Goal: Task Accomplishment & Management: Manage account settings

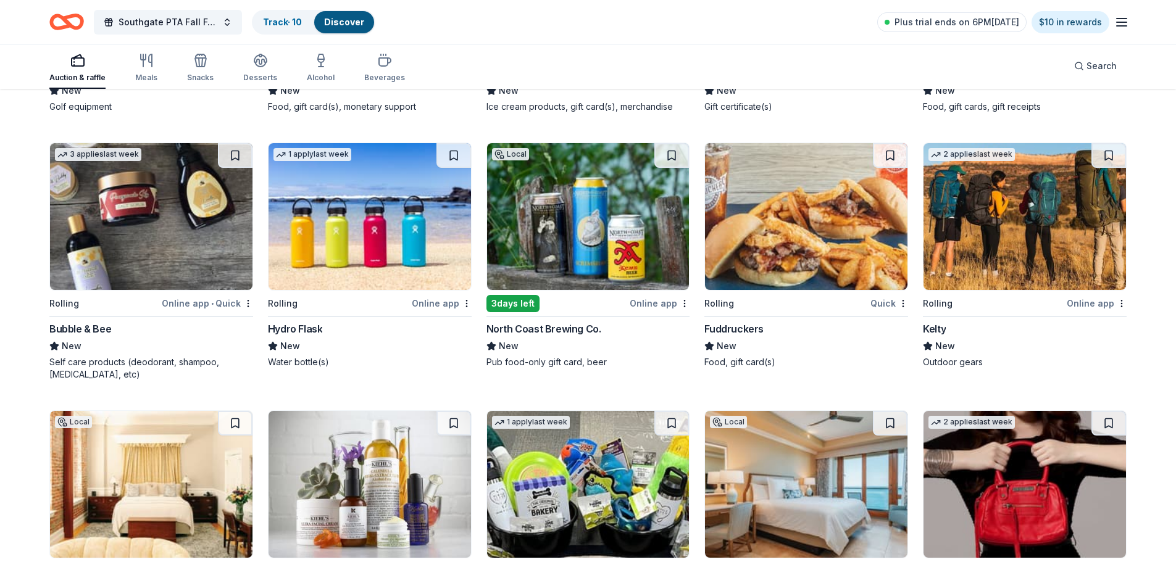
scroll to position [5854, 0]
click at [273, 19] on link "Track · 10" at bounding box center [282, 22] width 39 height 10
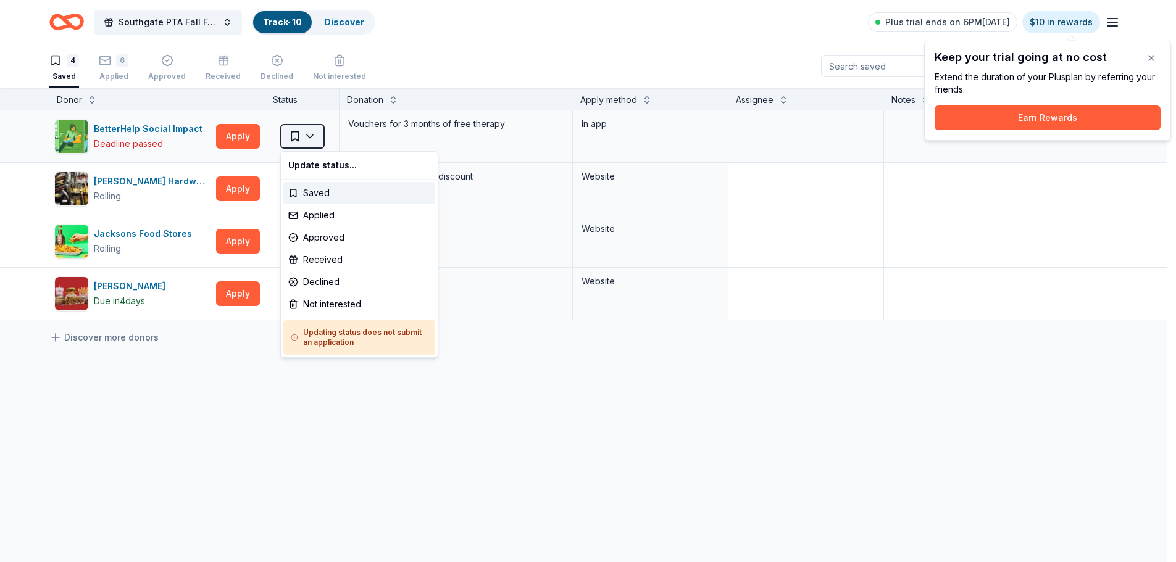
click at [314, 133] on html "Southgate PTA Fall Festival Track · 10 Discover Plus trial ends on 6PM[DATE] $1…" at bounding box center [588, 281] width 1176 height 562
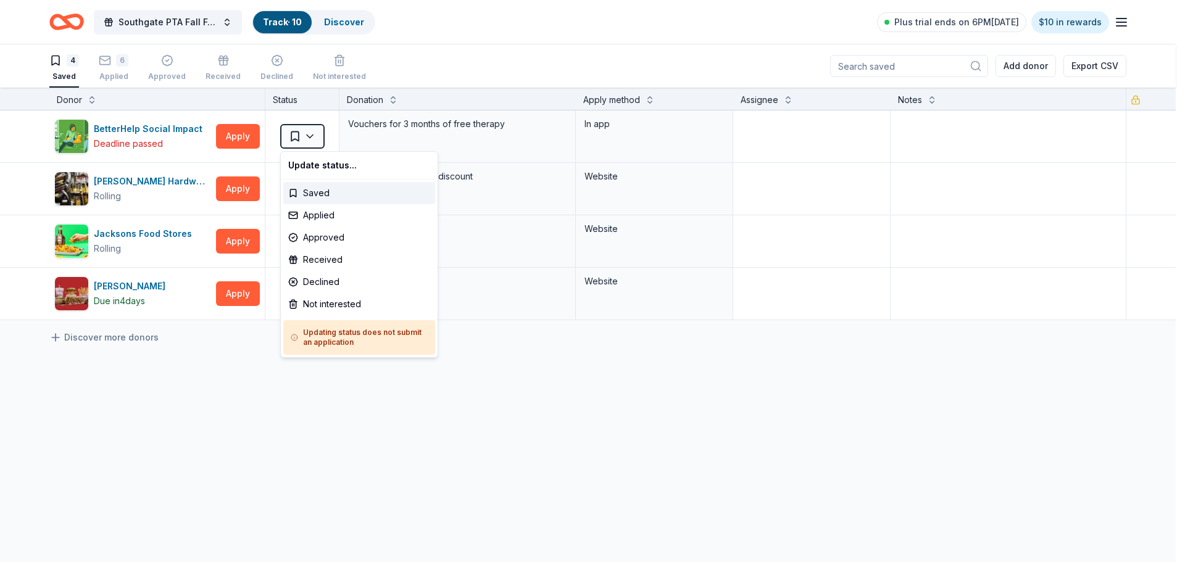
click at [438, 409] on html "Southgate PTA Fall Festival Track · 10 Discover Plus trial ends on 6PM, 10/2 $1…" at bounding box center [592, 281] width 1185 height 562
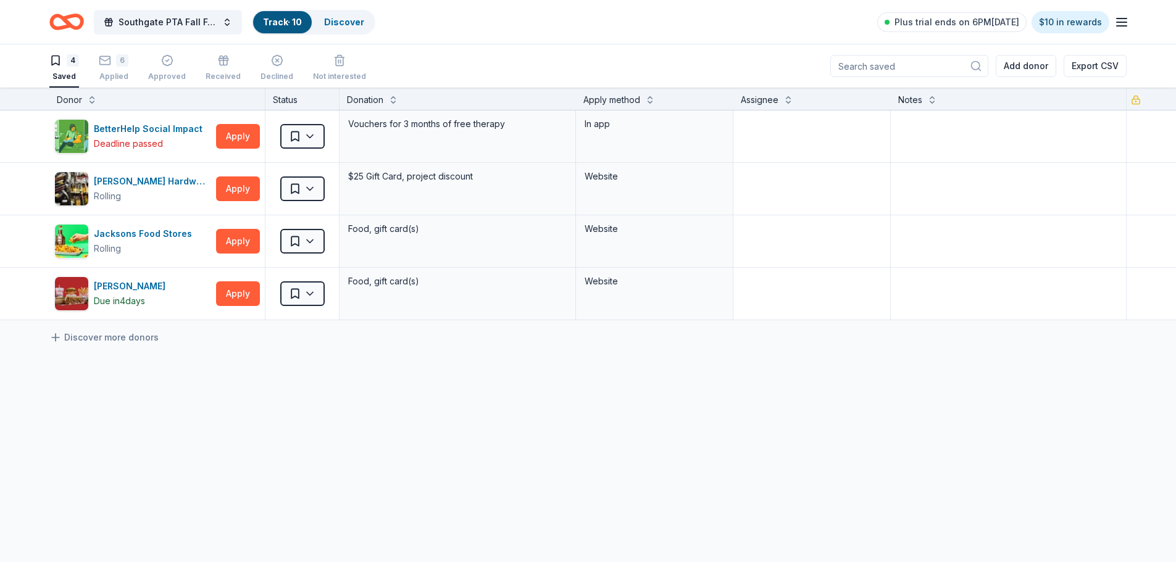
drag, startPoint x: 110, startPoint y: 67, endPoint x: 109, endPoint y: 108, distance: 40.7
click at [110, 67] on div "6 Applied" at bounding box center [114, 67] width 30 height 27
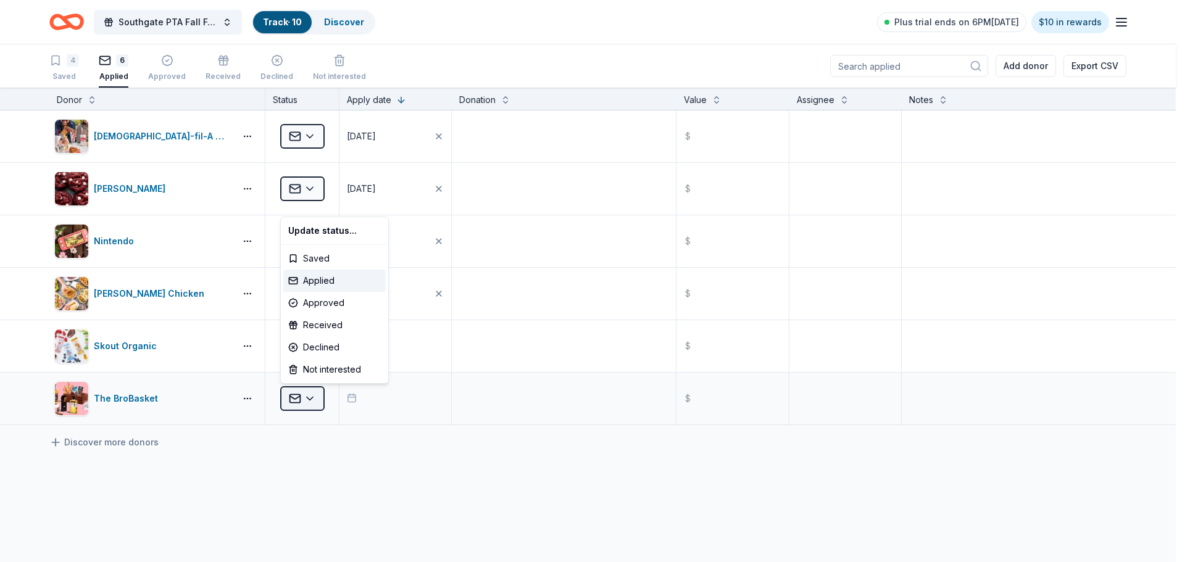
click at [310, 394] on html "Southgate PTA Fall Festival Track · 10 Discover Plus trial ends on 6PM, 10/2 $1…" at bounding box center [592, 281] width 1185 height 562
click at [331, 347] on div "Declined" at bounding box center [334, 347] width 102 height 22
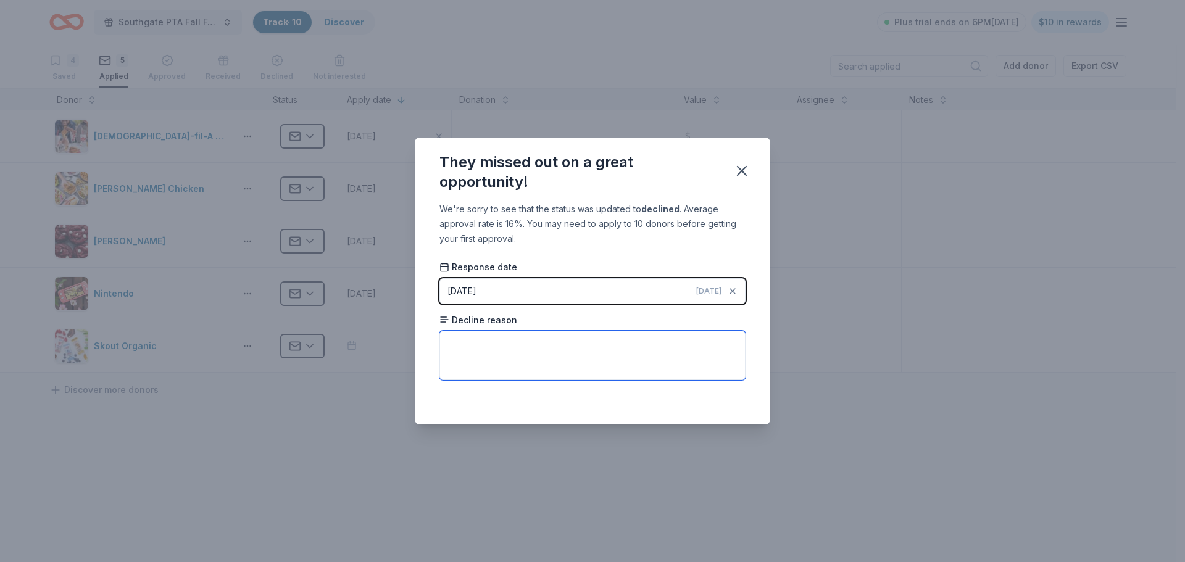
click at [543, 333] on textarea at bounding box center [592, 355] width 306 height 49
paste textarea "So much so that we get 1000's of requests a year, and sadly can not donate a gi…"
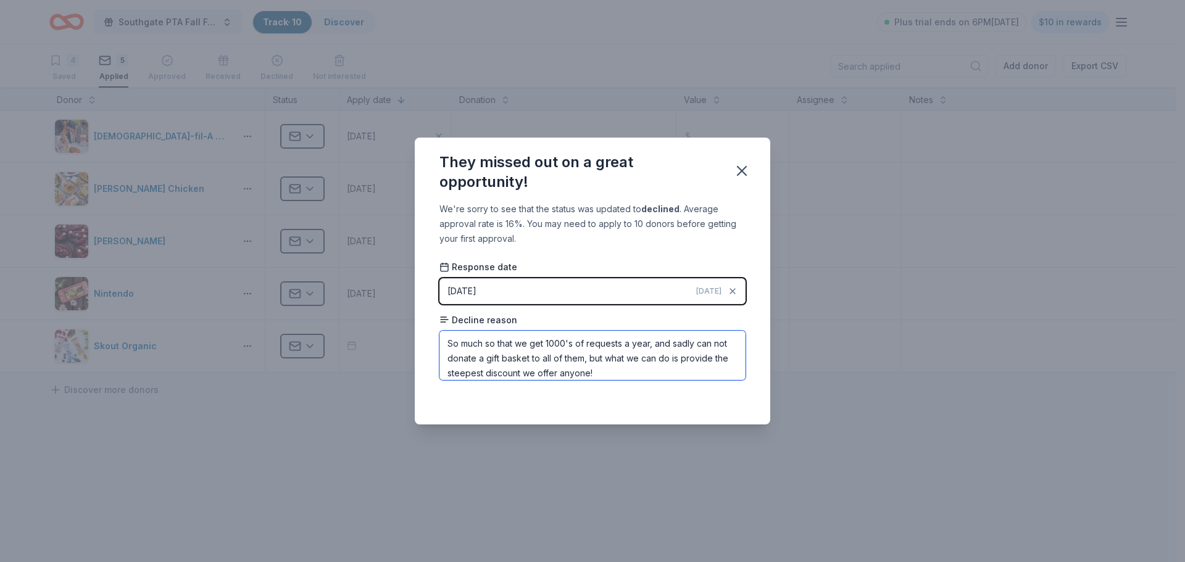
scroll to position [44, 0]
click at [485, 343] on textarea "So much so that we get 1000's of requests a year, and sadly can not donate a gi…" at bounding box center [592, 355] width 306 height 49
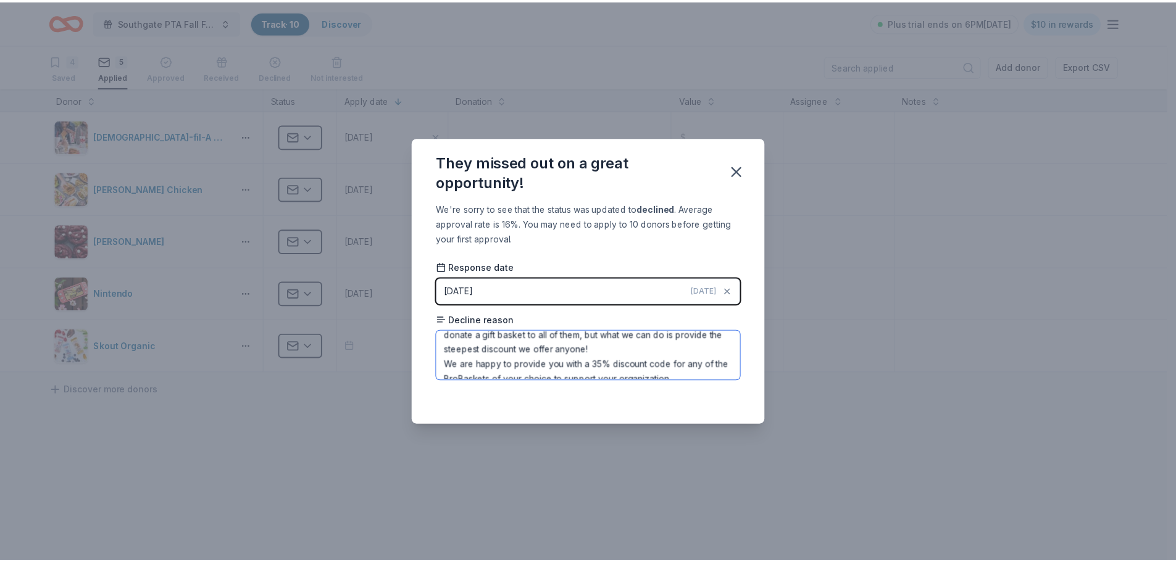
scroll to position [36, 0]
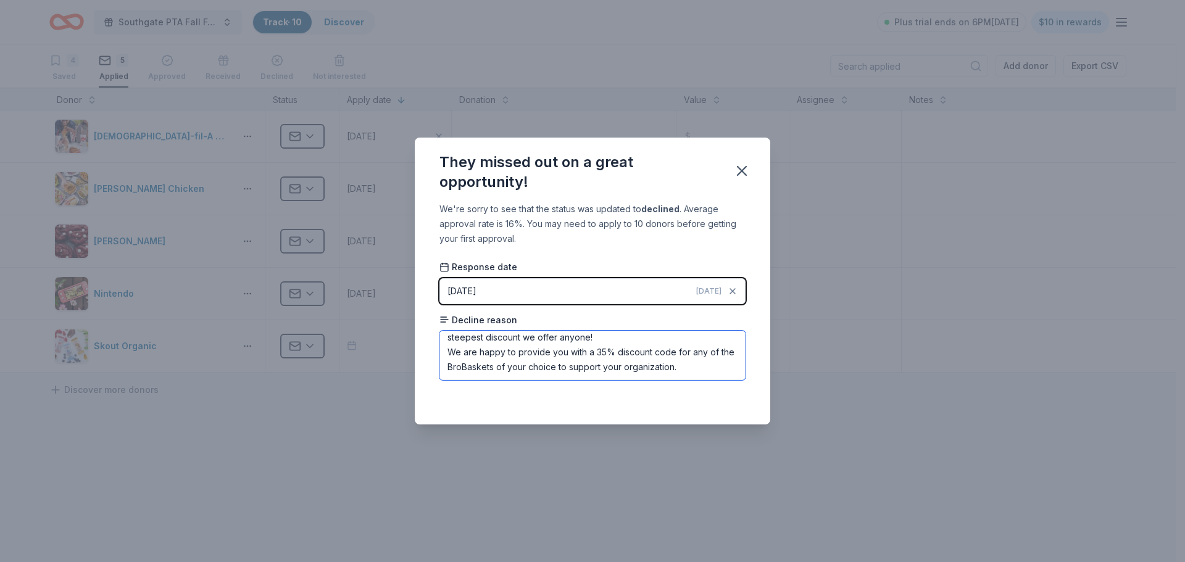
type textarea "So much so that we get 1000's of requests a year, and sadly can not donate a gi…"
click at [710, 286] on span "Today" at bounding box center [708, 291] width 25 height 10
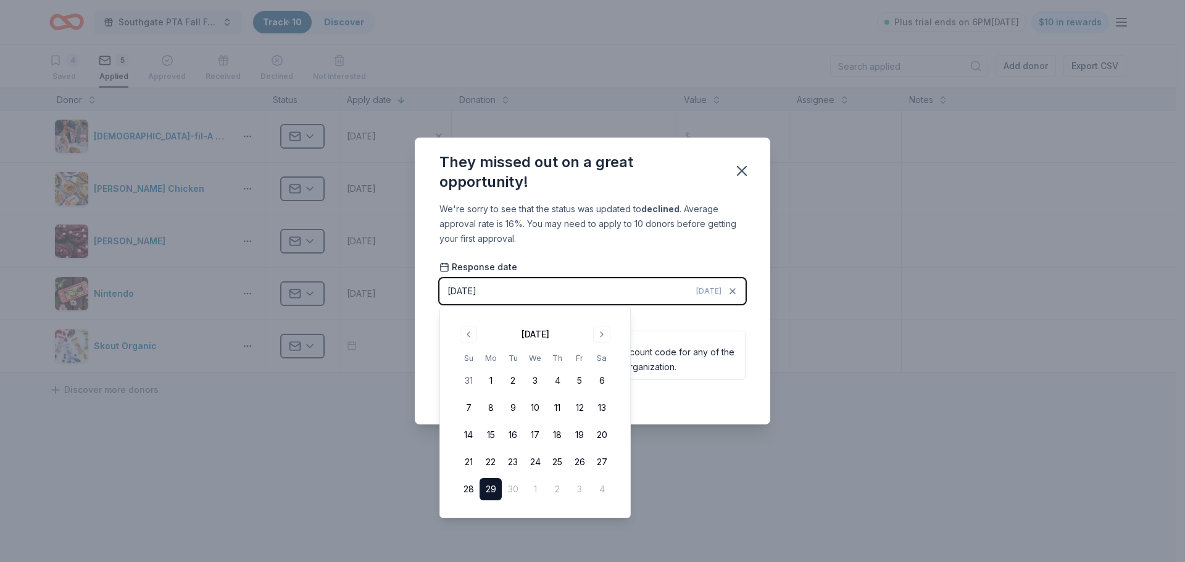
click at [493, 489] on button "29" at bounding box center [491, 489] width 22 height 22
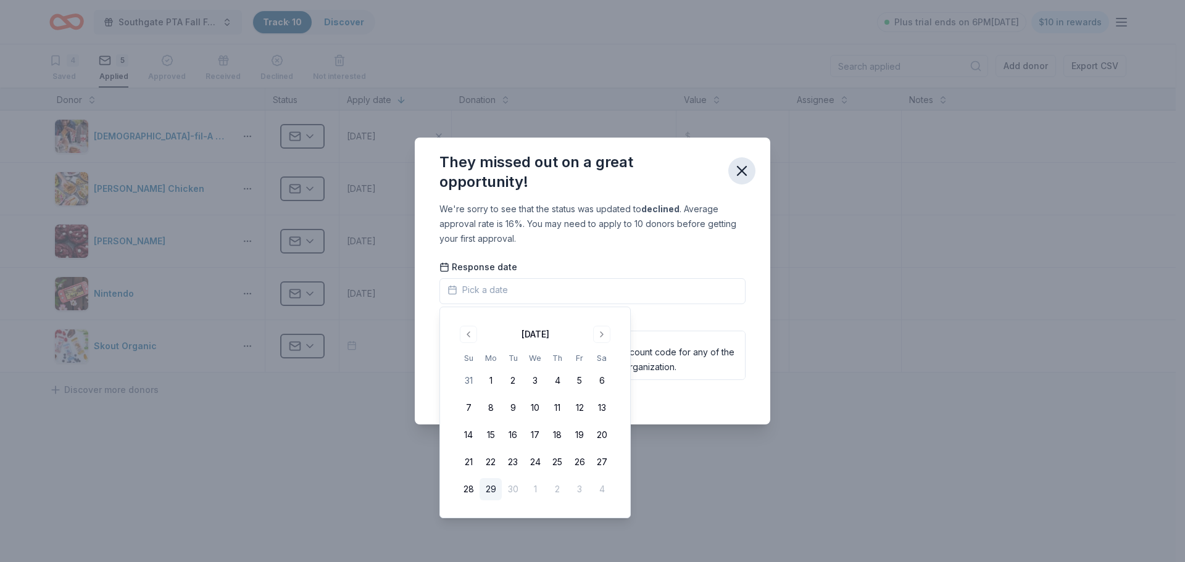
click at [748, 176] on icon "button" at bounding box center [741, 170] width 17 height 17
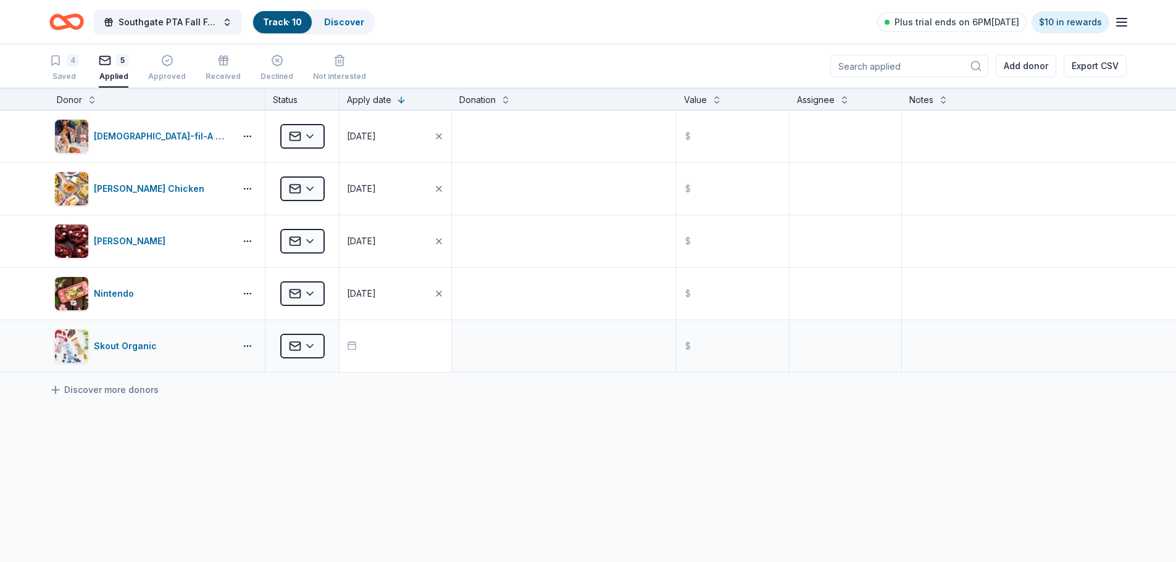
drag, startPoint x: 593, startPoint y: 438, endPoint x: 387, endPoint y: 362, distance: 219.5
click at [593, 436] on div "Chick-fil-A (Fremont) Applied 09/25/2025 $ Starbird Chicken Applied 09/25/2025 …" at bounding box center [588, 357] width 1176 height 494
click at [149, 189] on div "[PERSON_NAME] Chicken" at bounding box center [151, 188] width 115 height 15
click at [121, 135] on div "[DEMOGRAPHIC_DATA]-fil-A ([GEOGRAPHIC_DATA])" at bounding box center [162, 136] width 136 height 15
click at [114, 62] on div "5" at bounding box center [114, 60] width 30 height 12
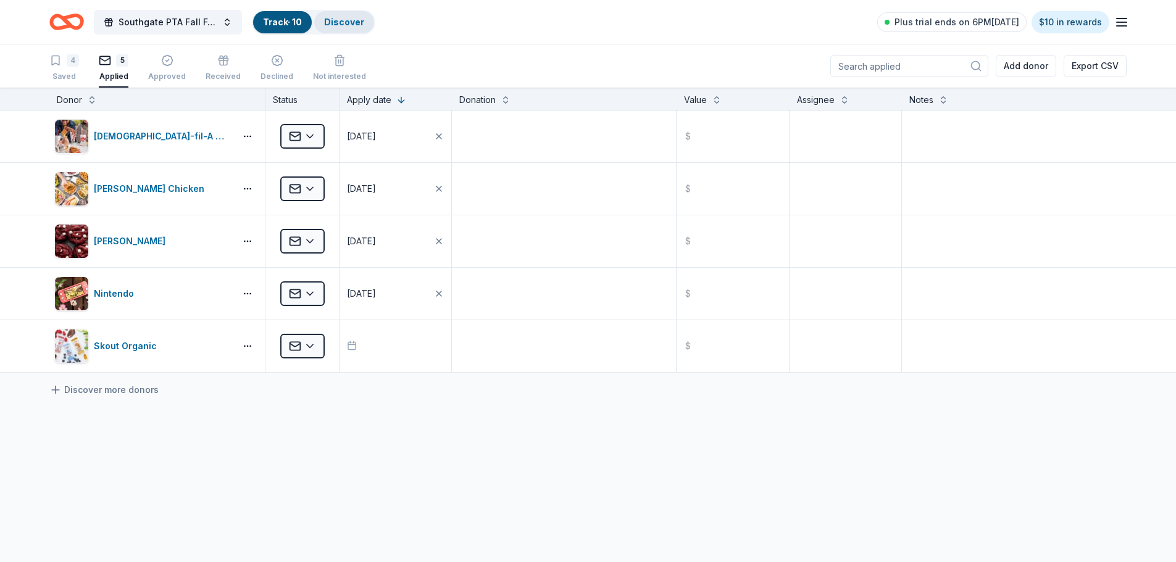
click at [346, 21] on link "Discover" at bounding box center [344, 22] width 40 height 10
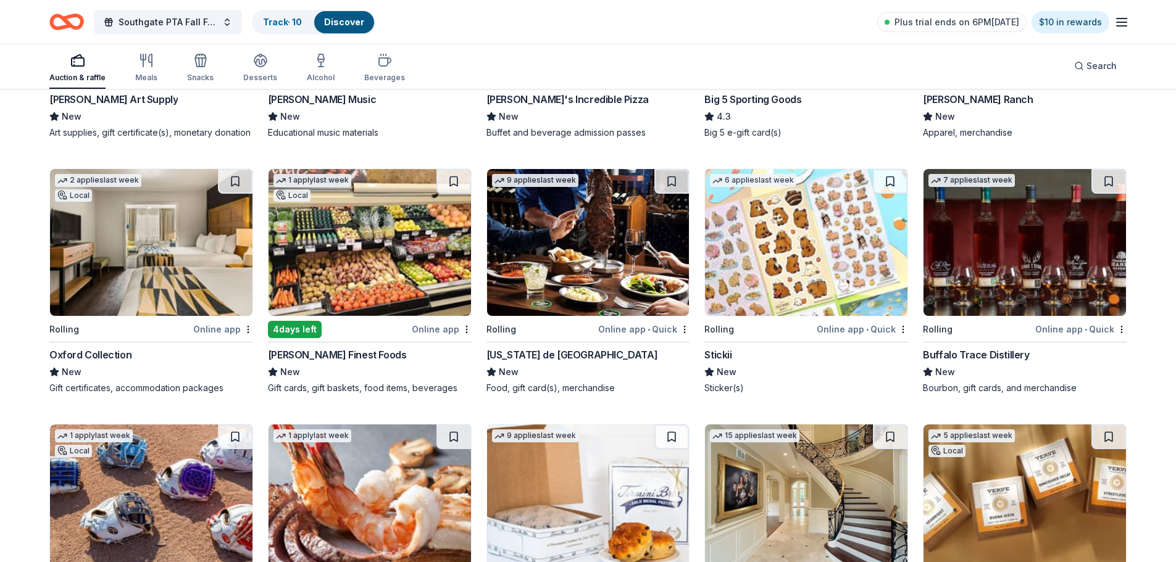
scroll to position [2948, 0]
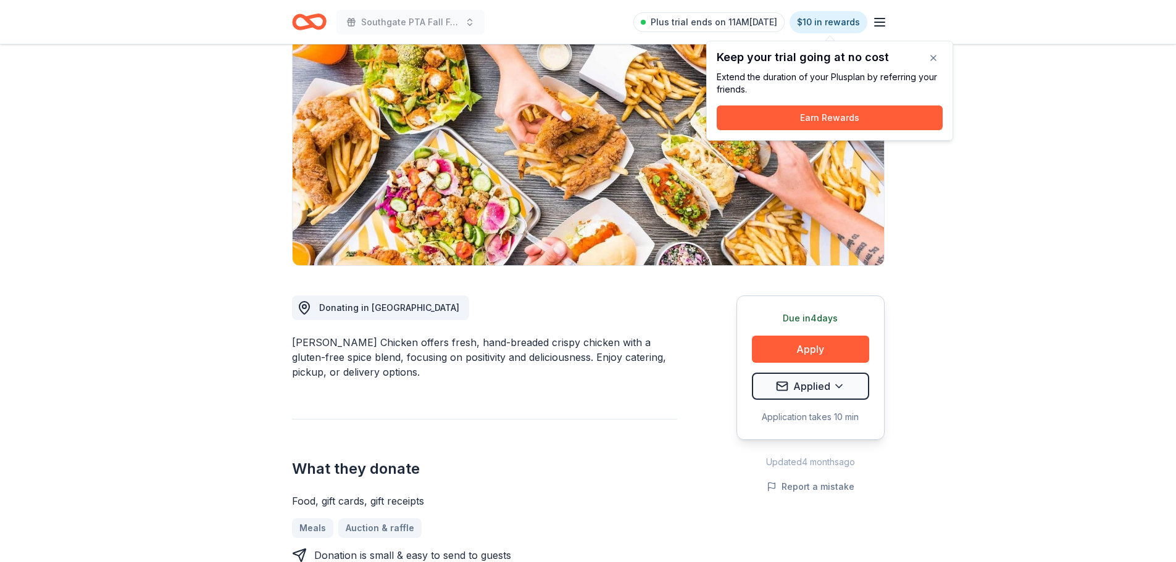
scroll to position [106, 0]
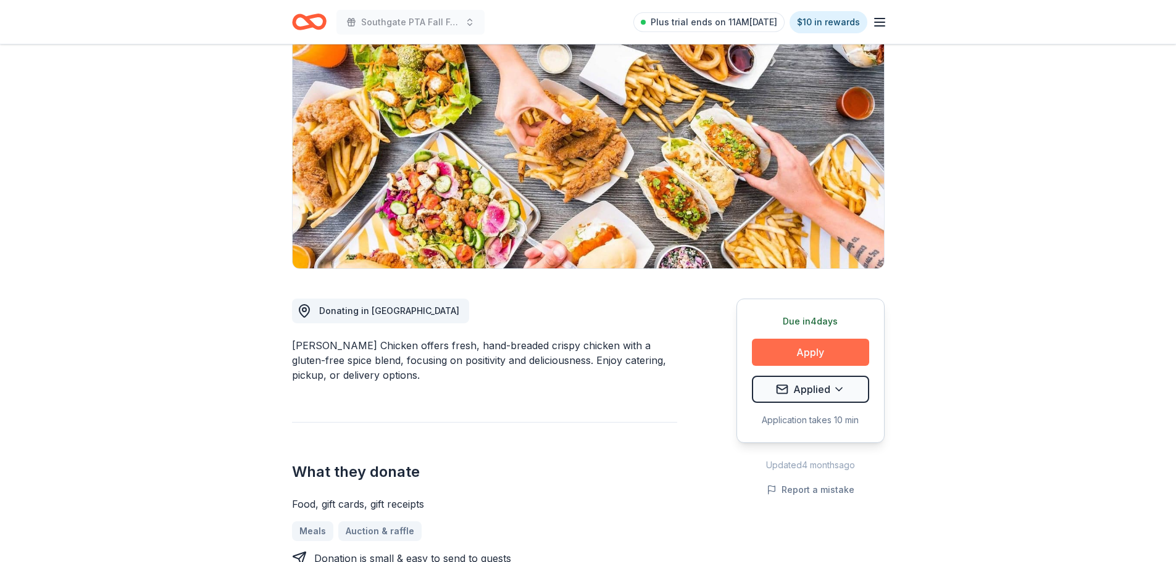
click at [770, 345] on button "Apply" at bounding box center [810, 352] width 117 height 27
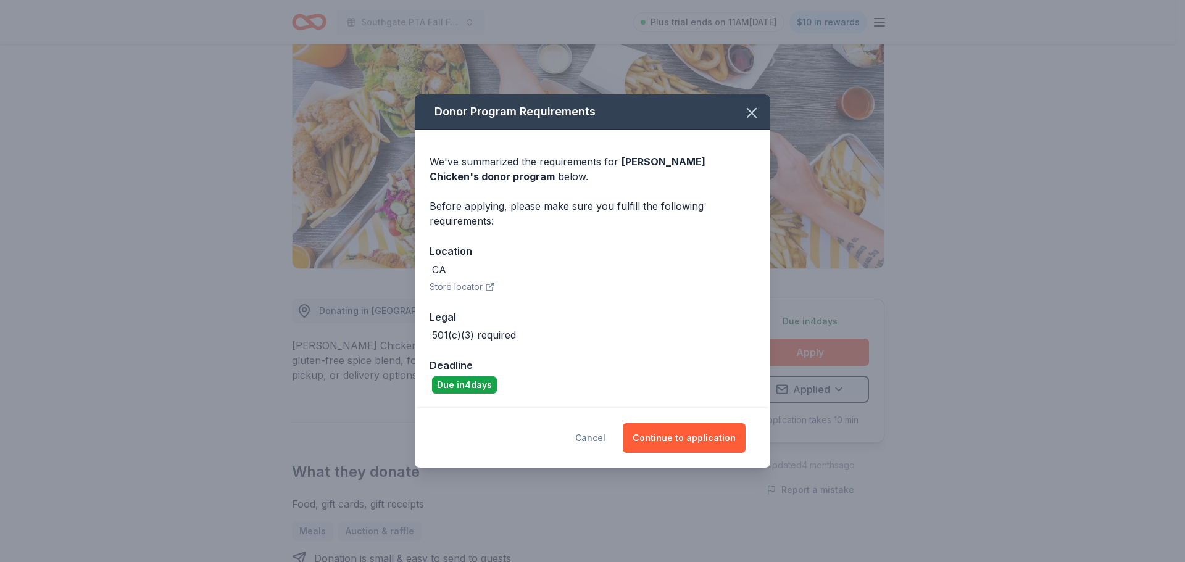
click at [594, 442] on button "Cancel" at bounding box center [590, 438] width 30 height 30
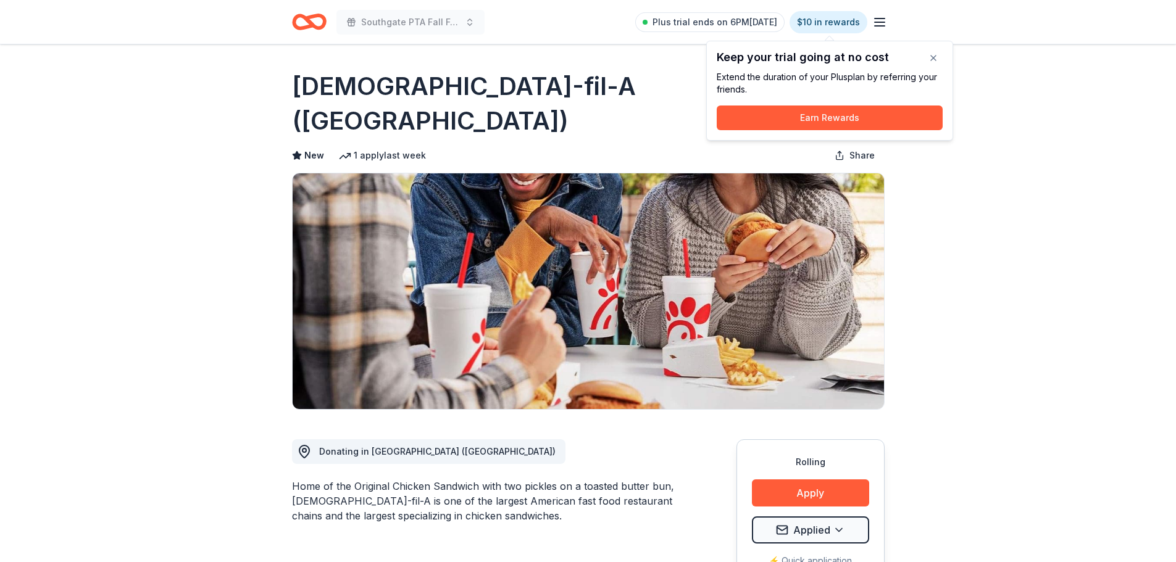
drag, startPoint x: 173, startPoint y: 195, endPoint x: 223, endPoint y: 105, distance: 103.1
